Goal: Task Accomplishment & Management: Complete application form

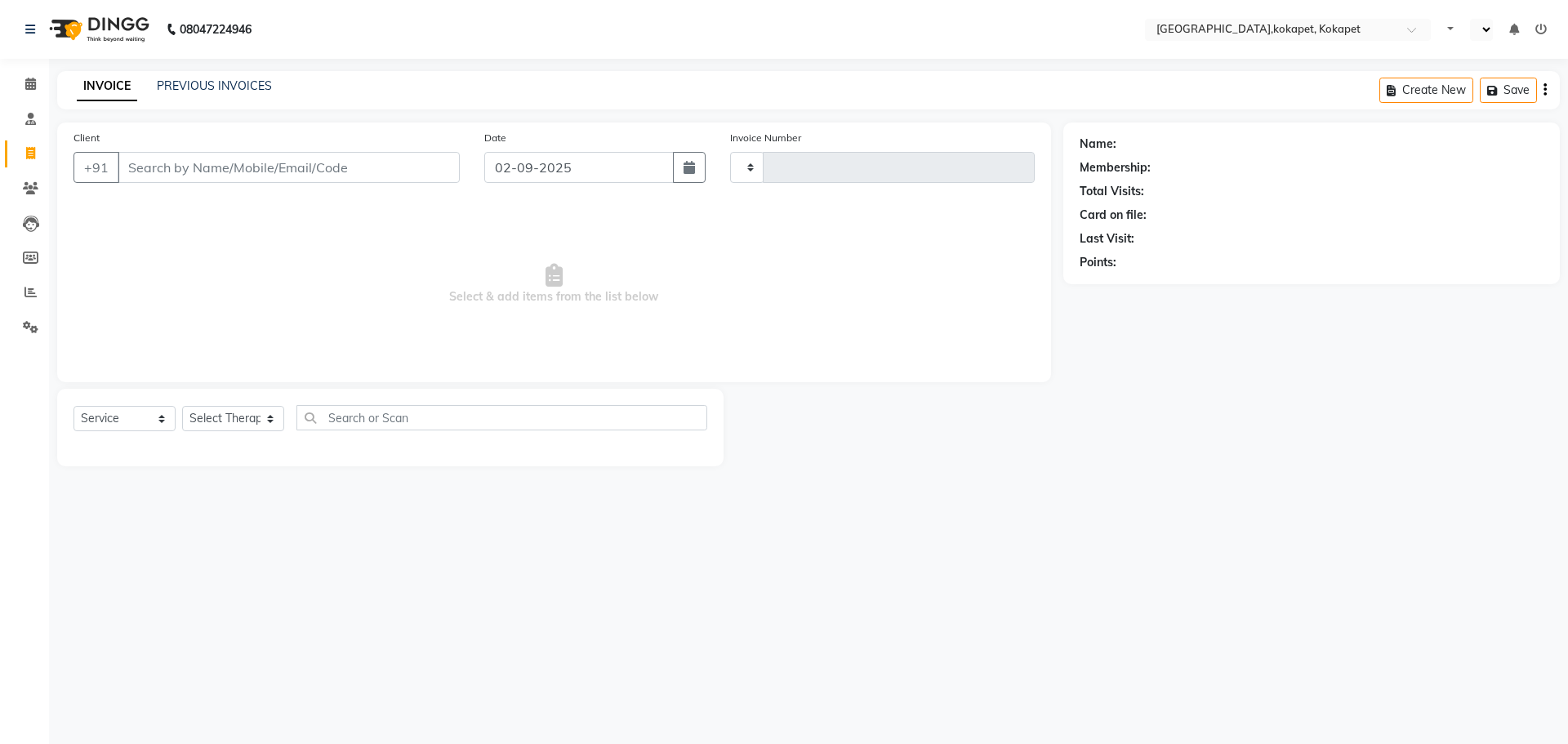
select select "service"
type input "0603"
select select "en"
select select "5849"
click at [227, 93] on div "PREVIOUS INVOICES" at bounding box center [214, 86] width 115 height 18
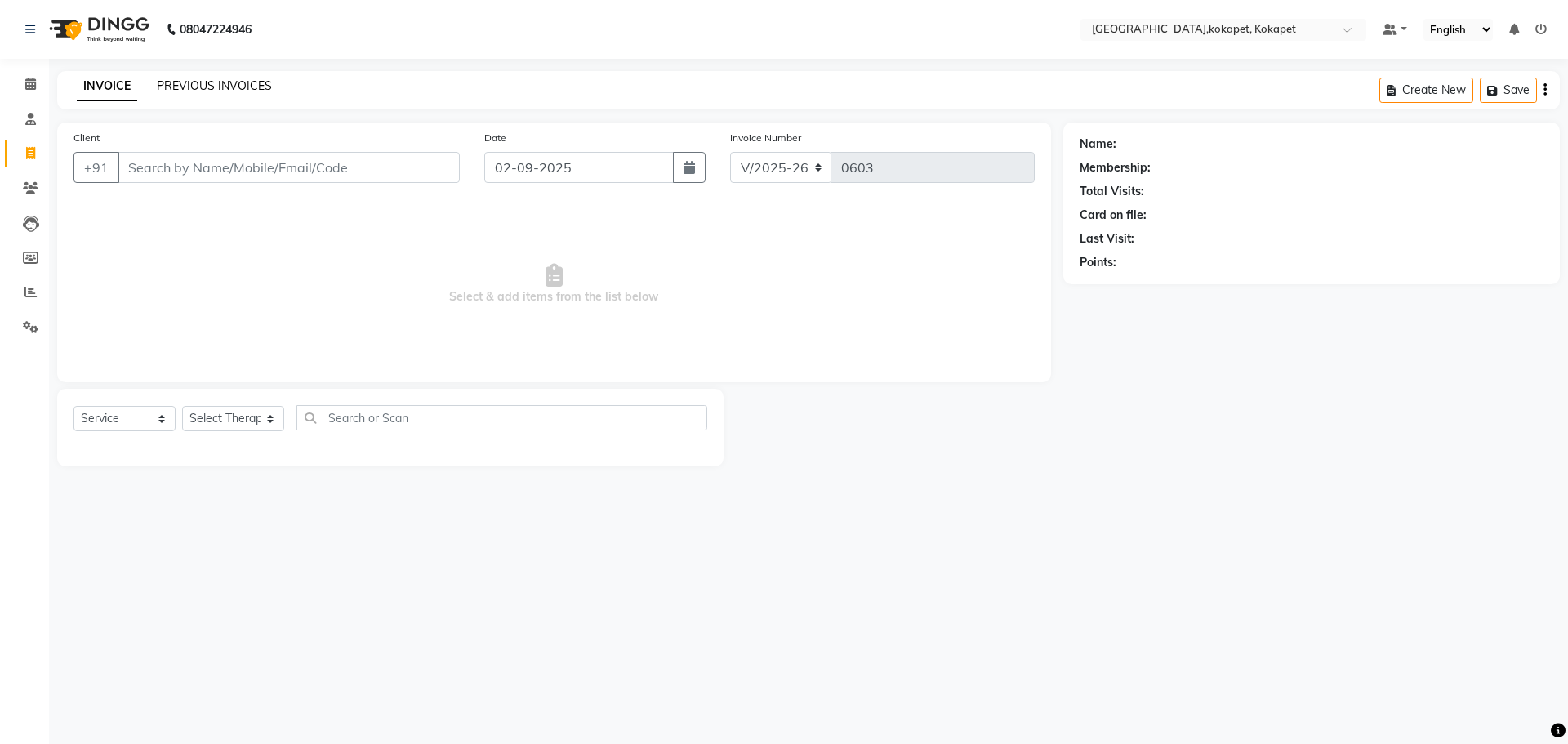
click at [233, 89] on link "PREVIOUS INVOICES" at bounding box center [214, 85] width 115 height 15
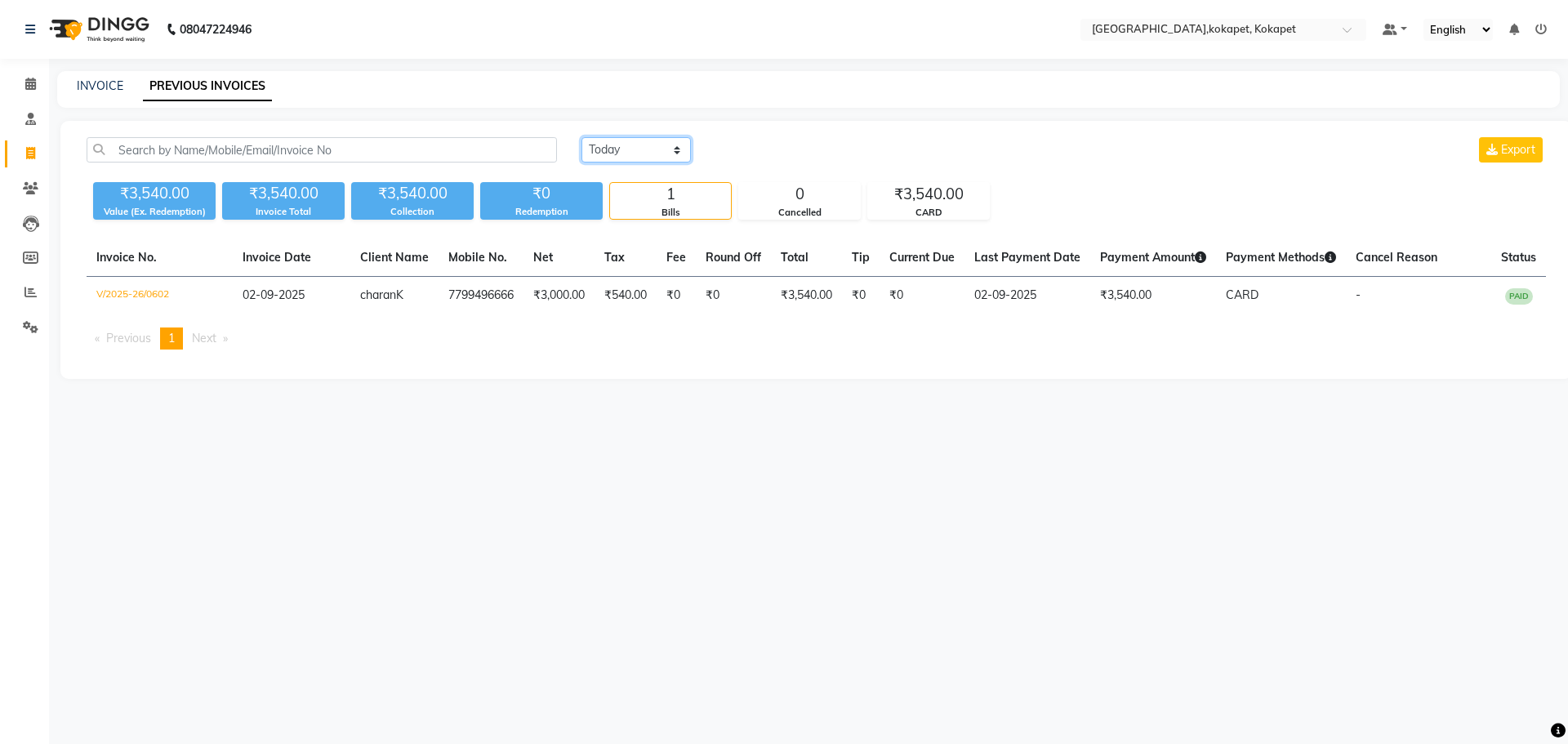
click at [652, 159] on select "[DATE] [DATE] Custom Range" at bounding box center [636, 149] width 110 height 25
select select "range"
click at [582, 137] on select "[DATE] [DATE] Custom Range" at bounding box center [636, 149] width 110 height 25
click at [767, 154] on input "02-09-2025" at bounding box center [769, 150] width 114 height 23
select select "9"
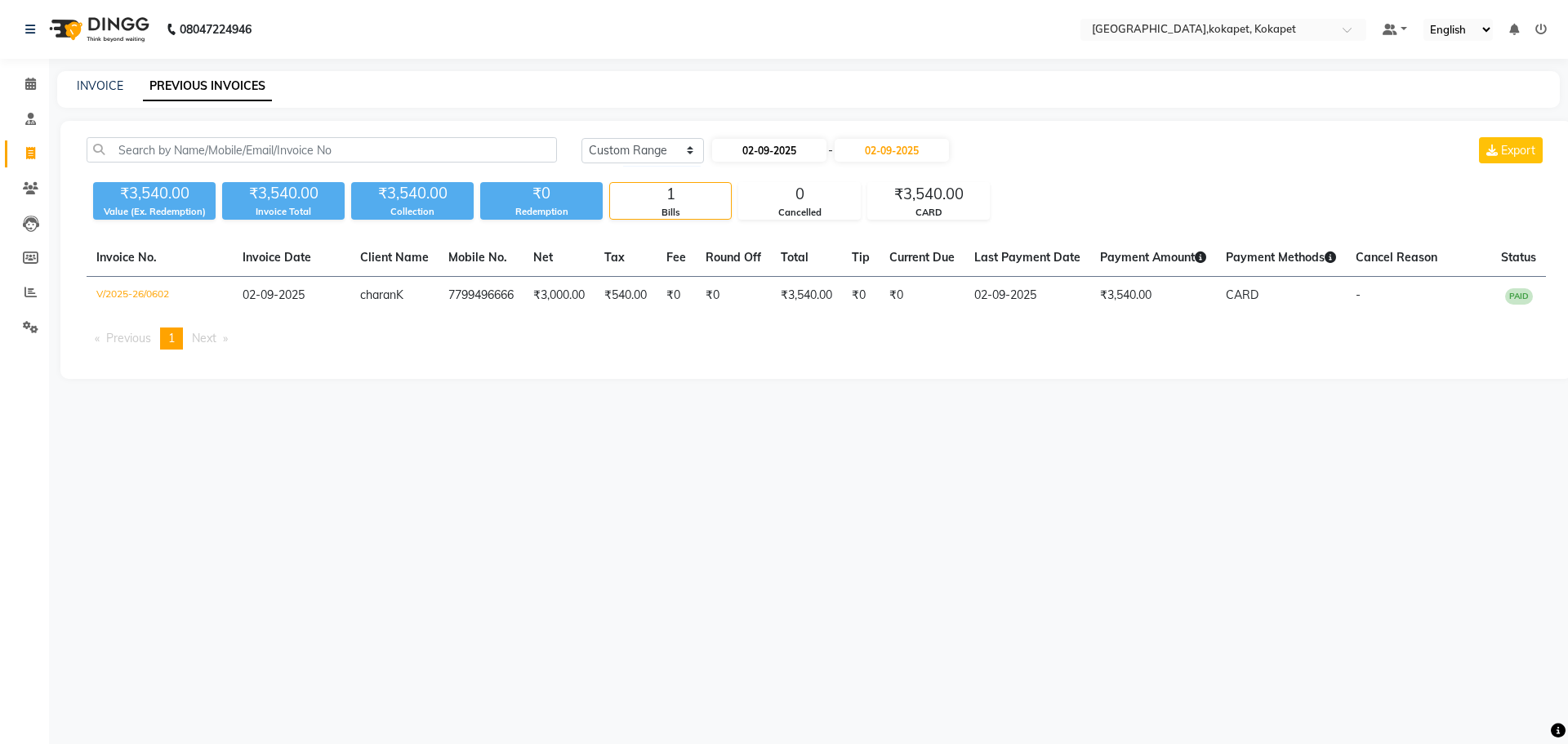
select select "2025"
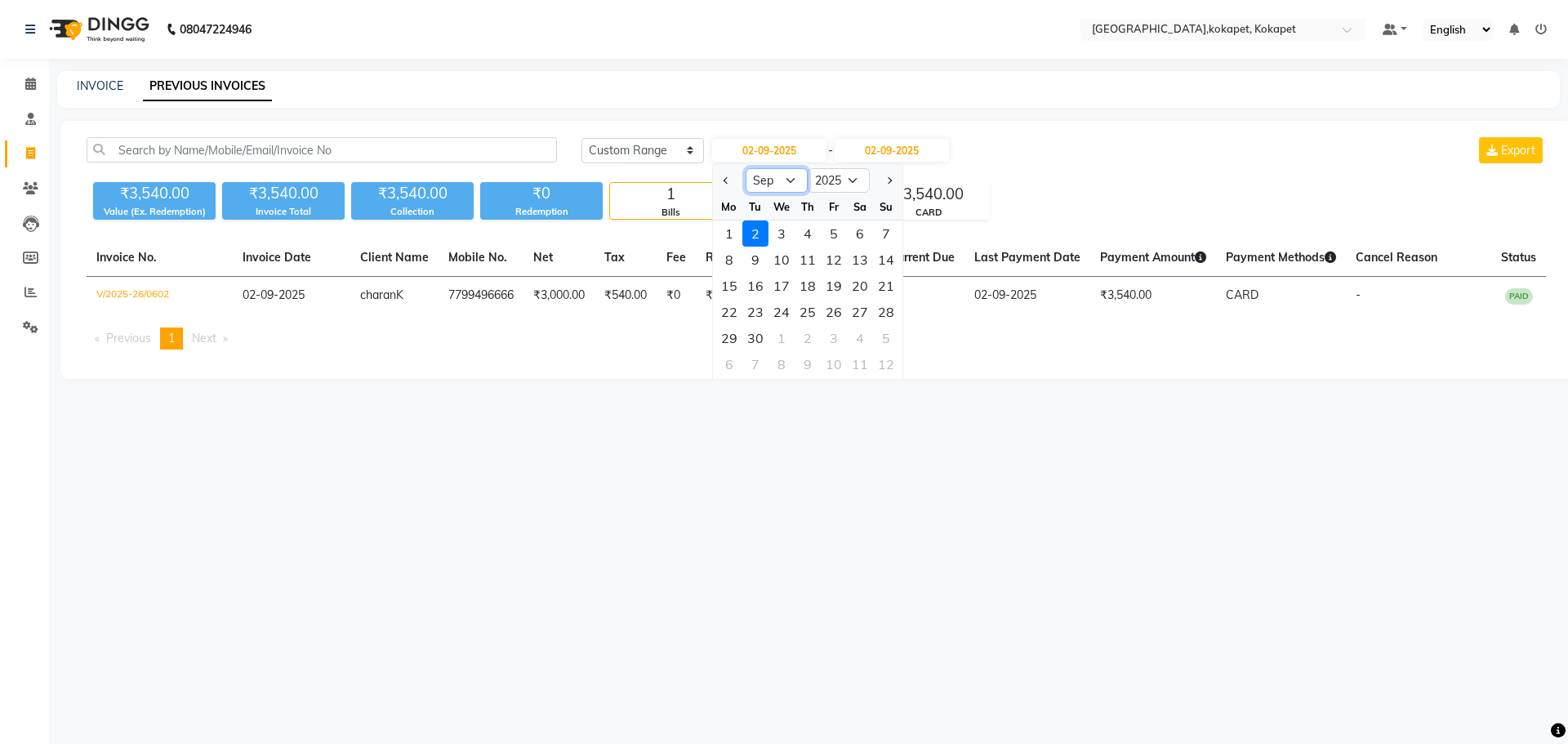
click at [772, 191] on select "Jan Feb Mar Apr May Jun [DATE] Aug Sep Oct Nov Dec" at bounding box center [776, 180] width 62 height 25
select select "8"
click at [745, 168] on select "Jan Feb Mar Apr May Jun [DATE] Aug Sep Oct Nov Dec" at bounding box center [776, 180] width 62 height 25
click at [838, 283] on div "15" at bounding box center [834, 285] width 26 height 26
type input "[DATE]"
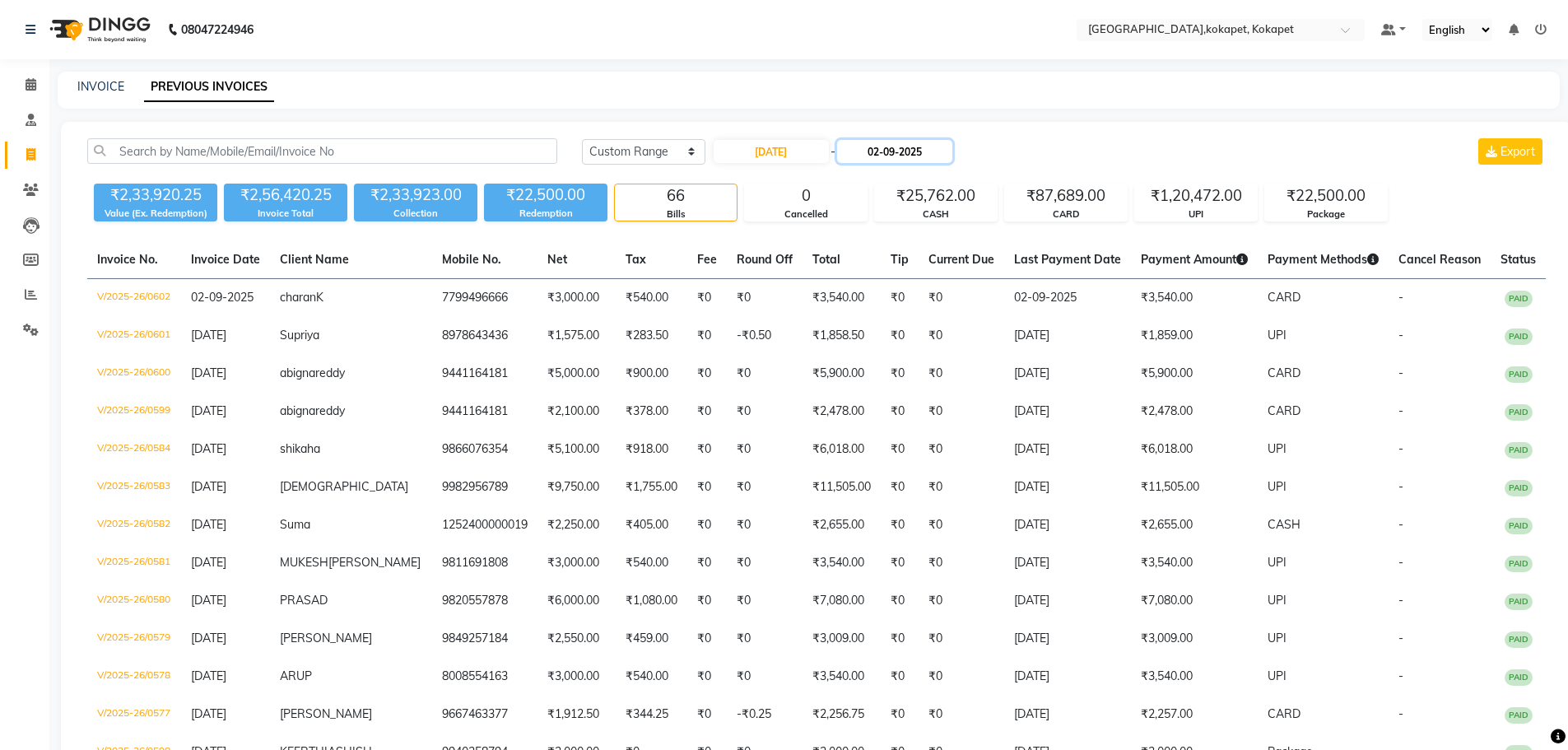
click at [920, 158] on input "02-09-2025" at bounding box center [895, 151] width 115 height 23
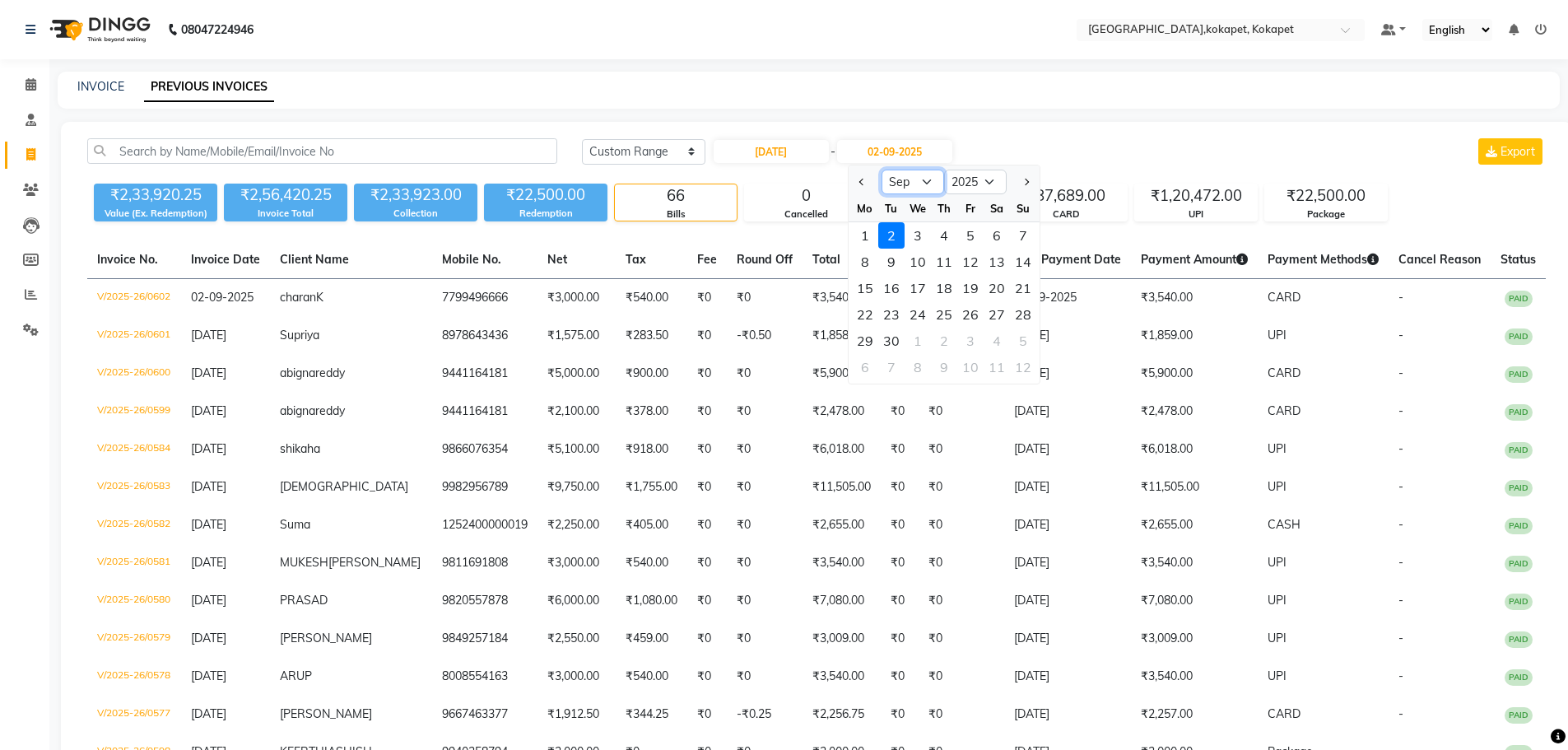
click at [903, 182] on select "Aug Sep Oct Nov Dec" at bounding box center [912, 182] width 63 height 25
select select "8"
click at [881, 169] on select "Aug Sep Oct Nov Dec" at bounding box center [912, 182] width 63 height 25
click at [979, 292] on div "15" at bounding box center [971, 288] width 27 height 27
type input "[DATE]"
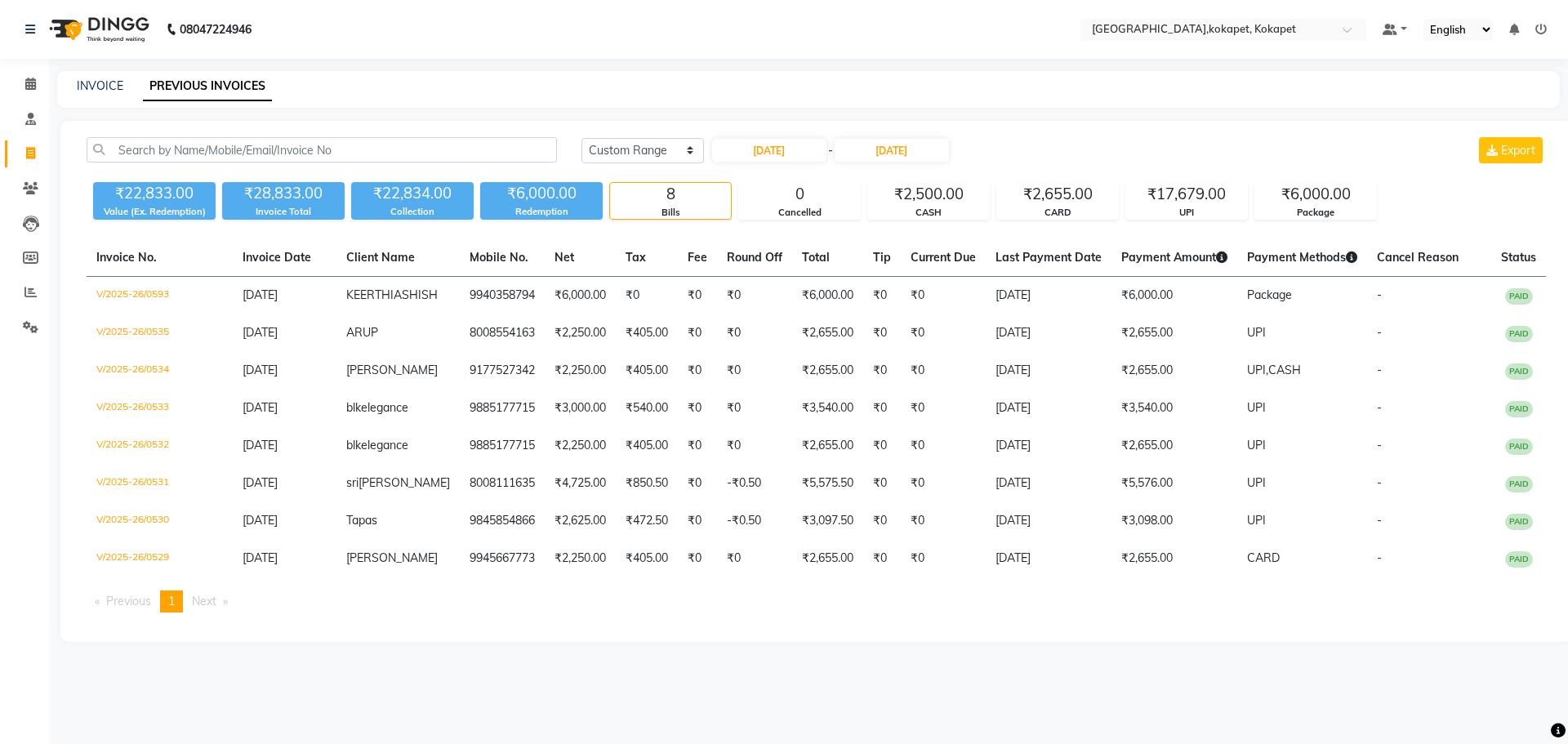
click at [577, 70] on div "08047224946 Select Location × [GEOGRAPHIC_DATA],kokapet, Kokapet Default Panel …" at bounding box center [784, 372] width 1568 height 744
click at [110, 86] on link "INVOICE" at bounding box center [99, 85] width 47 height 15
select select "service"
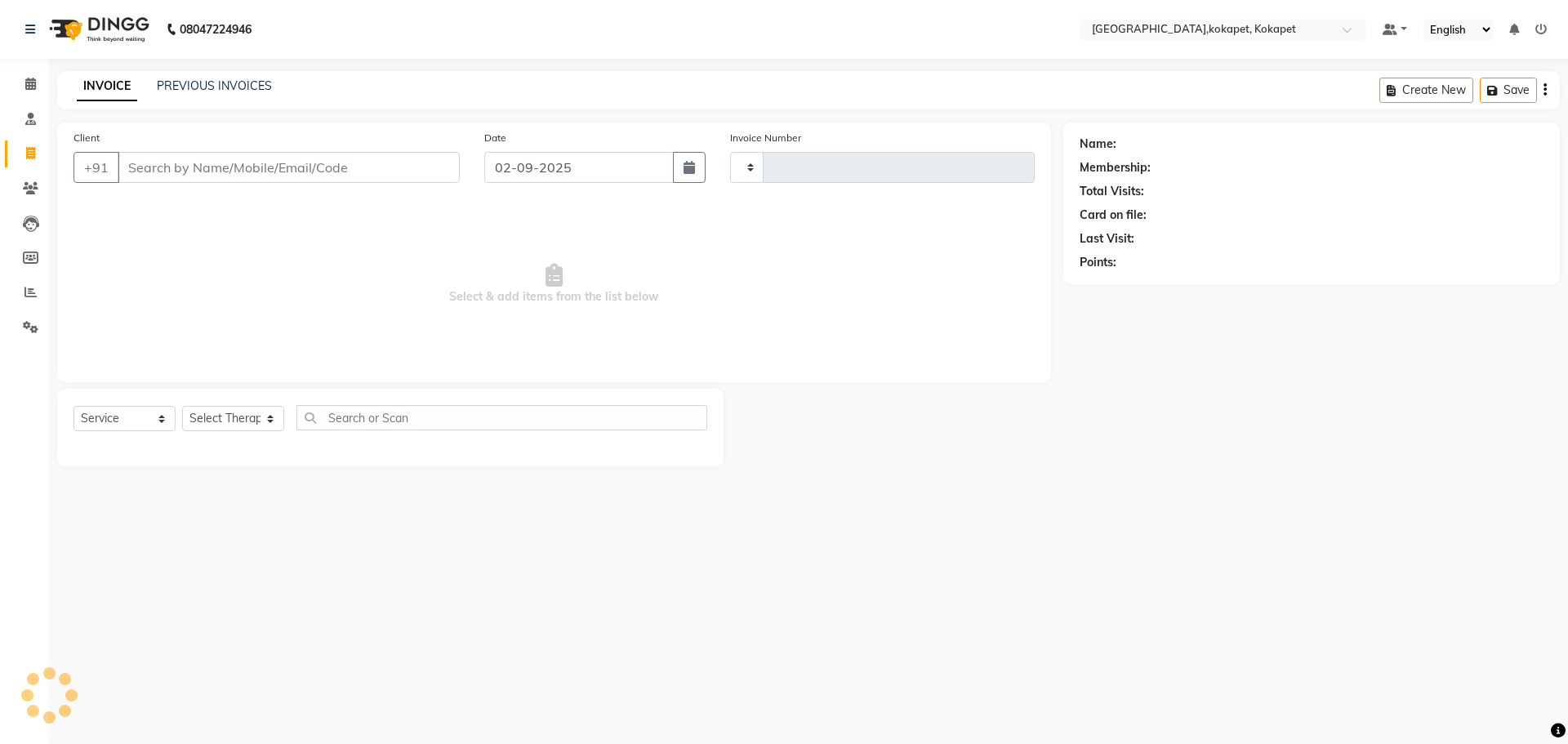
type input "0603"
select select "5849"
click at [254, 412] on select "Select Therapist" at bounding box center [233, 418] width 102 height 25
click at [182, 406] on select "Select Therapist [PERSON_NAME] Keerthi Kiran Kralohrii [PERSON_NAME] Marine Moh…" at bounding box center [233, 418] width 102 height 25
click at [258, 418] on select "Select Therapist [PERSON_NAME] Keerthi Kiran Kralohrii [PERSON_NAME] Marine Moh…" at bounding box center [233, 418] width 102 height 25
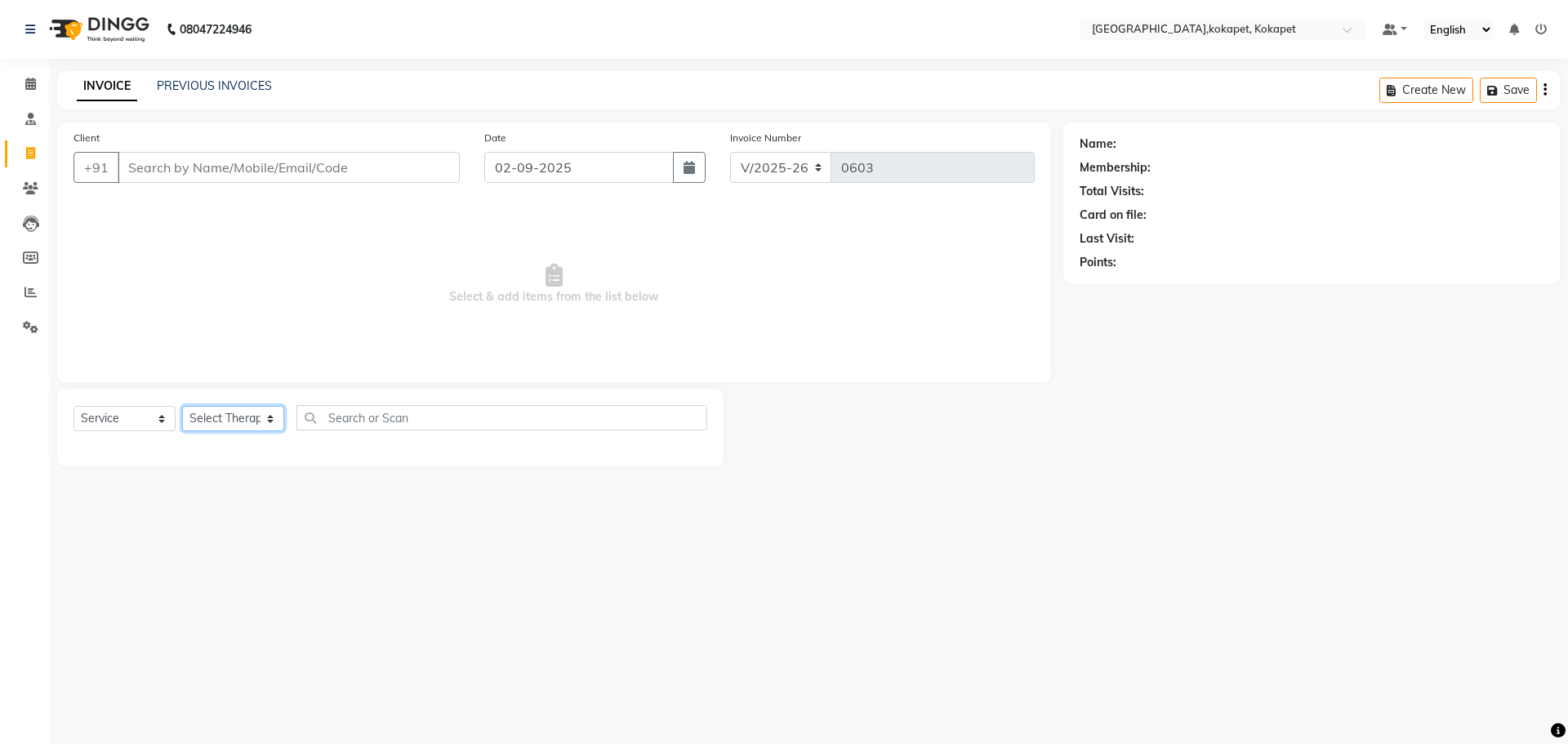
select select "40947"
click at [182, 406] on select "Select Therapist [PERSON_NAME] Keerthi Kiran Kralohrii [PERSON_NAME] Marine Moh…" at bounding box center [233, 418] width 102 height 25
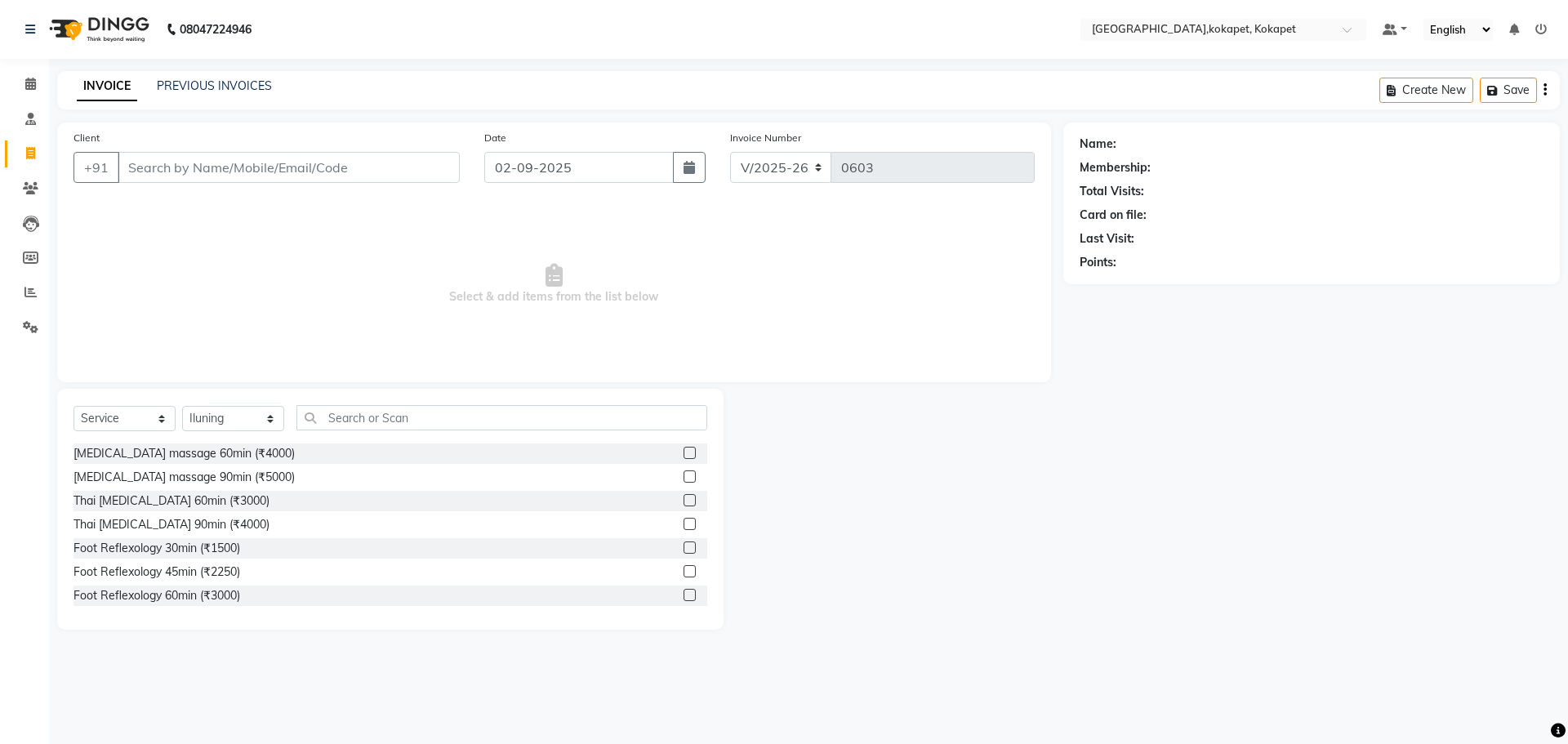
click at [684, 502] on label at bounding box center [690, 500] width 12 height 12
click at [684, 502] on input "checkbox" at bounding box center [689, 501] width 11 height 11
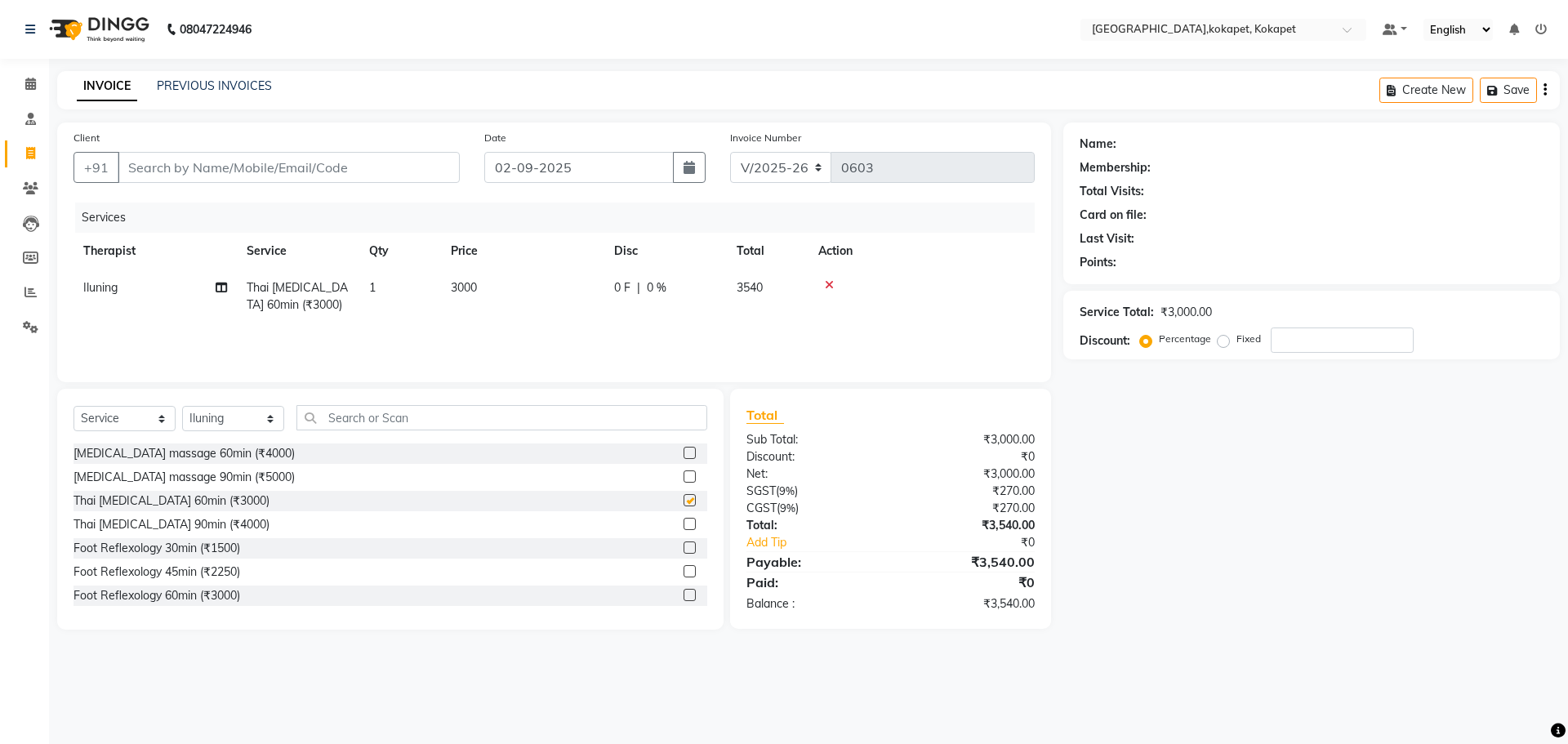
checkbox input "false"
click at [1300, 338] on input "number" at bounding box center [1342, 340] width 143 height 25
type input "10"
